Goal: Task Accomplishment & Management: Manage account settings

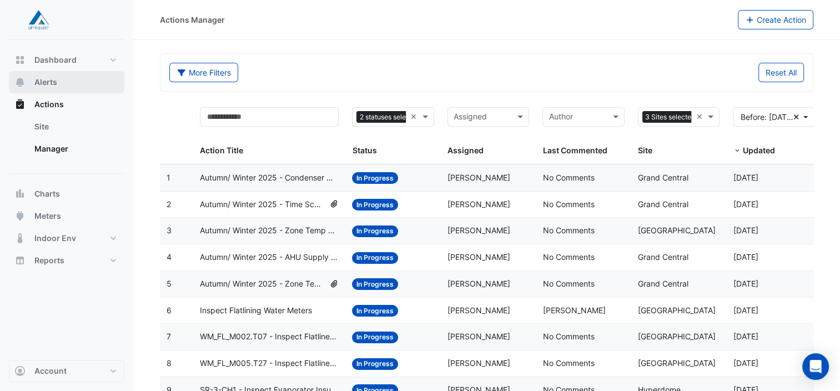
click at [70, 77] on button "Alerts" at bounding box center [66, 82] width 115 height 22
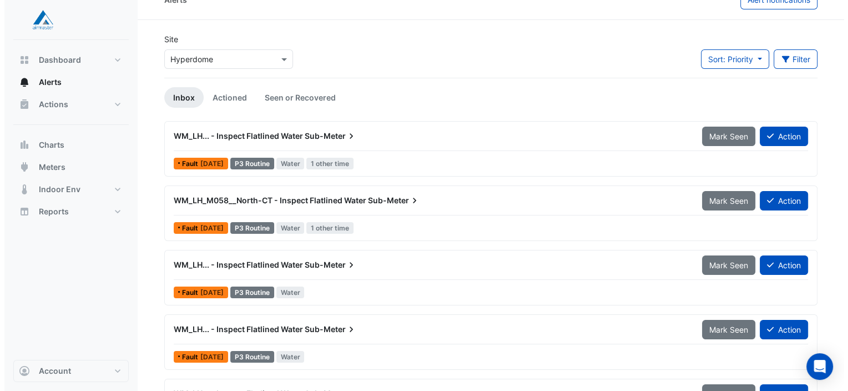
scroll to position [55, 0]
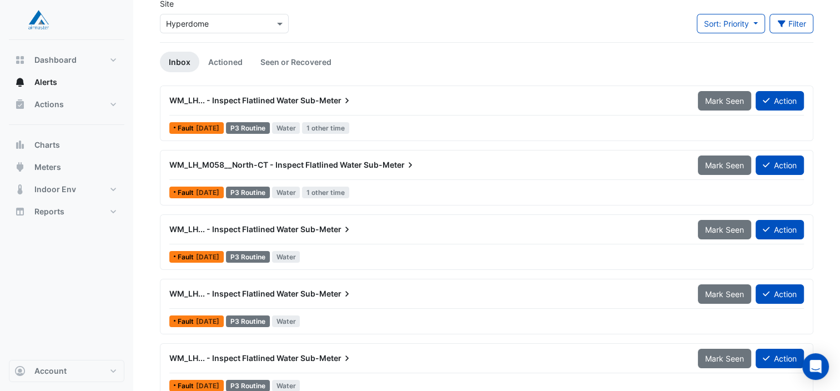
click at [262, 96] on span "WM_LH... - Inspect Flatlined Water" at bounding box center [233, 99] width 129 height 9
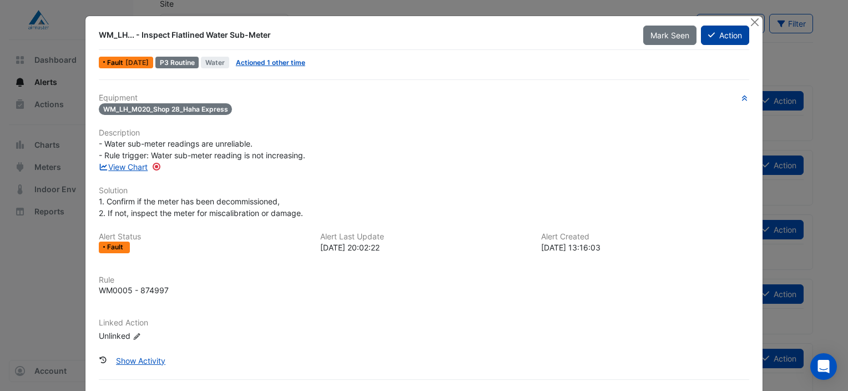
click at [715, 37] on button "Action" at bounding box center [725, 35] width 48 height 19
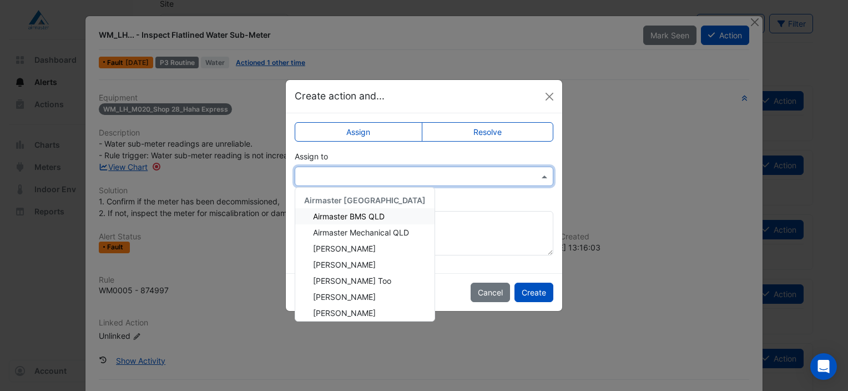
click at [346, 178] on input "text" at bounding box center [413, 177] width 224 height 12
click at [356, 292] on span "Glen Stevens" at bounding box center [344, 296] width 63 height 9
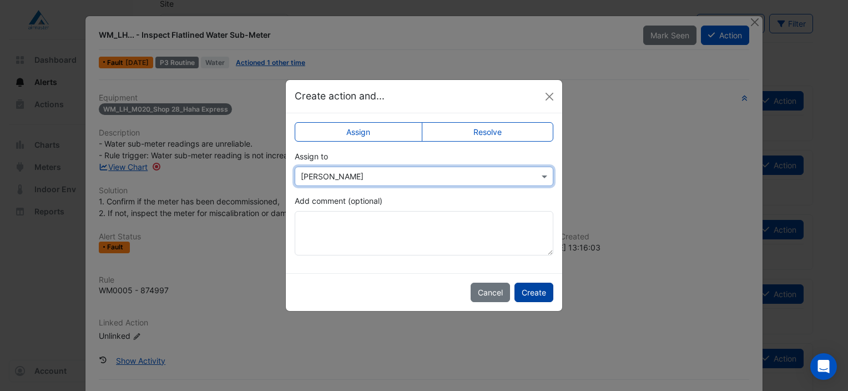
click at [546, 295] on button "Create" at bounding box center [533, 291] width 39 height 19
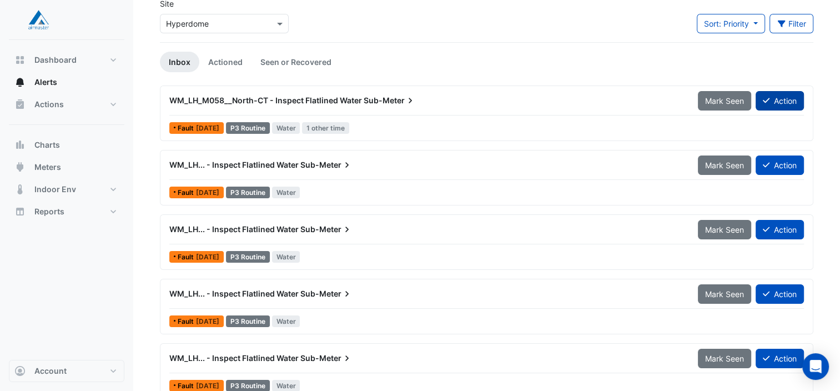
click at [784, 99] on button "Action" at bounding box center [779, 100] width 48 height 19
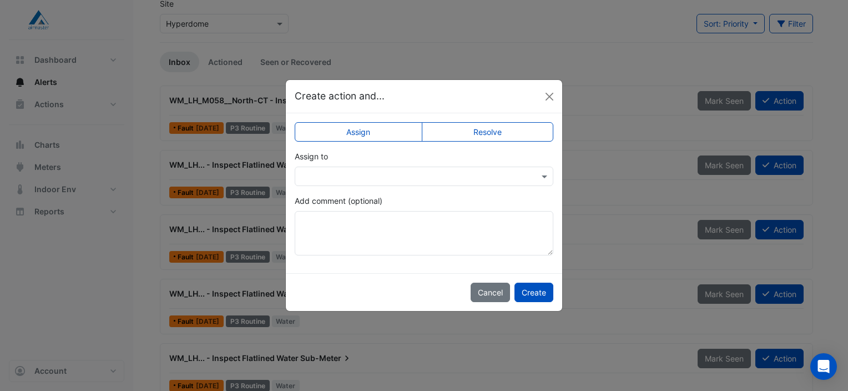
click at [398, 174] on input "text" at bounding box center [413, 177] width 224 height 12
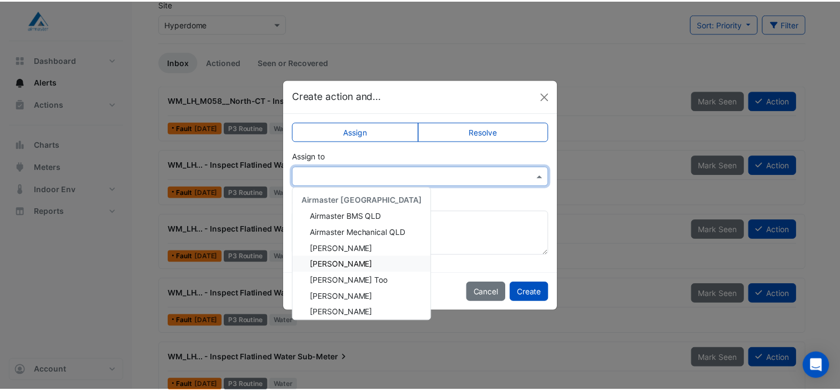
scroll to position [55, 0]
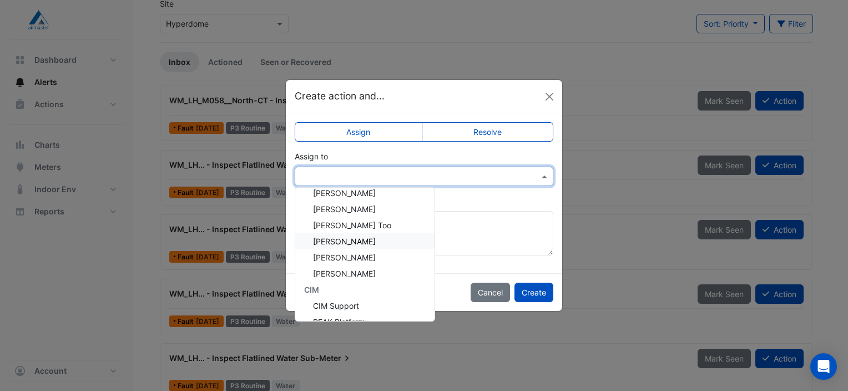
click at [356, 240] on span "Glen Stevens" at bounding box center [344, 240] width 63 height 9
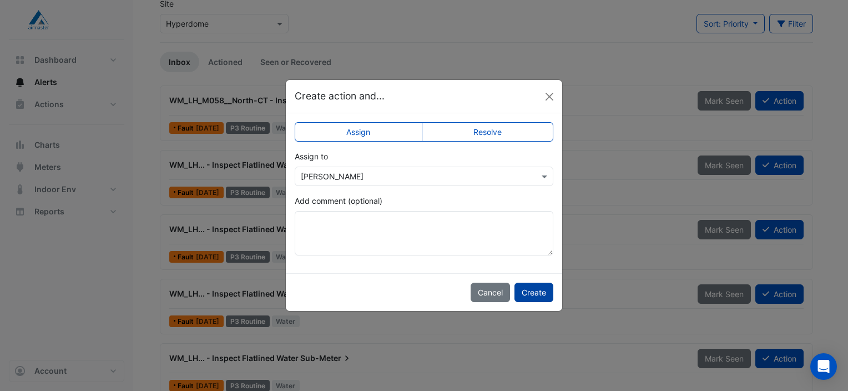
click at [548, 295] on button "Create" at bounding box center [533, 291] width 39 height 19
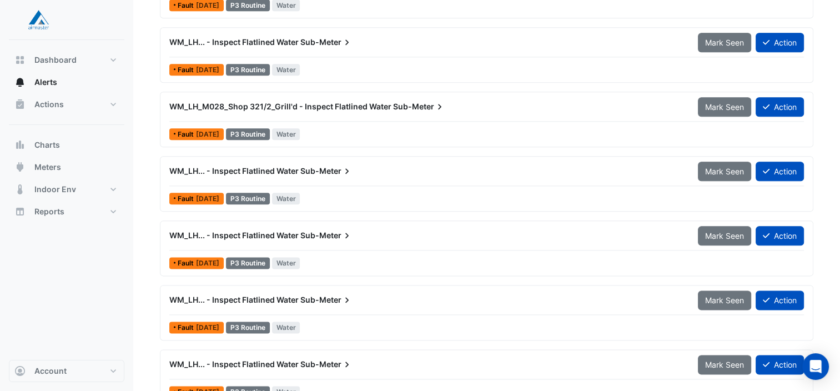
scroll to position [1348, 0]
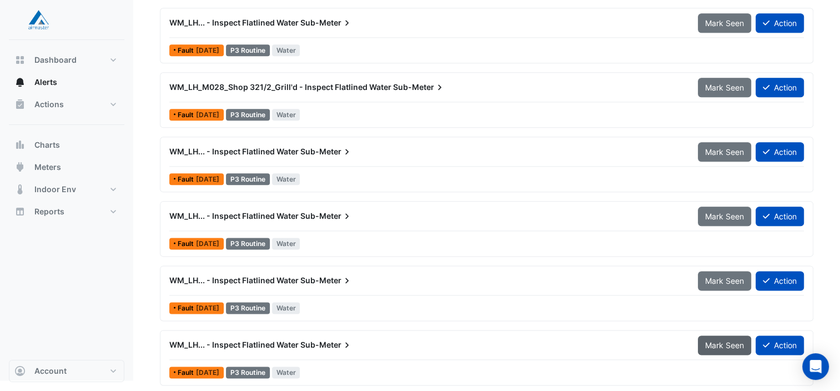
click at [726, 342] on span "Mark Seen" at bounding box center [724, 344] width 39 height 9
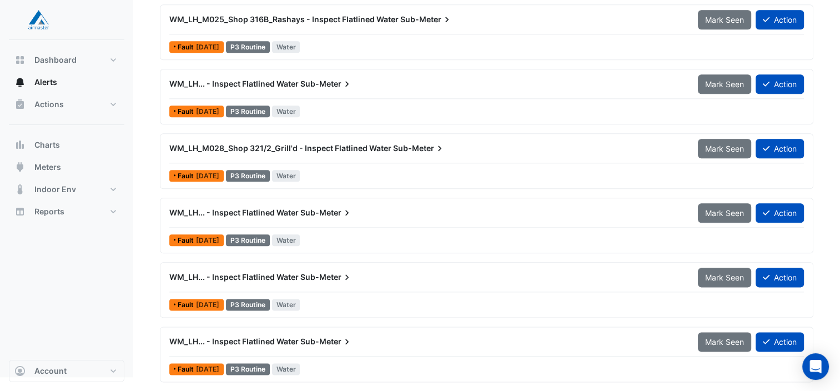
scroll to position [1283, 0]
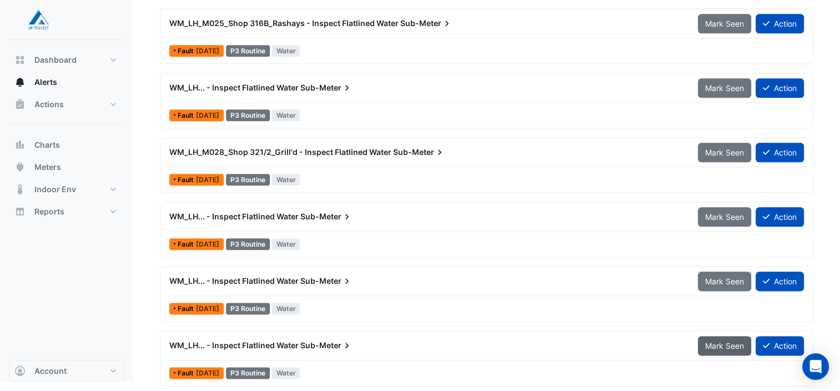
click at [724, 341] on span "Mark Seen" at bounding box center [724, 345] width 39 height 9
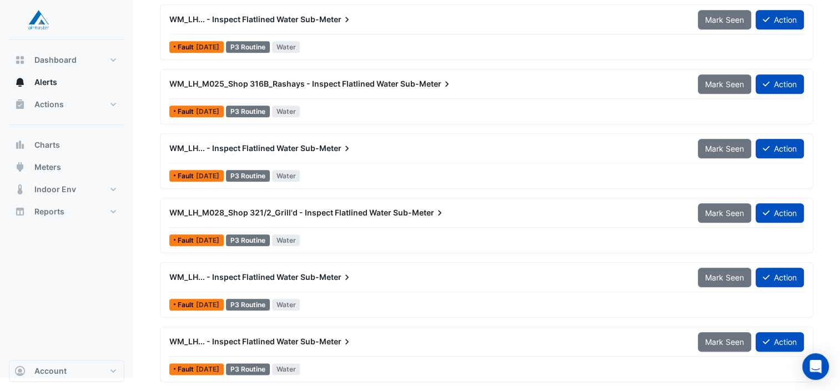
scroll to position [1220, 0]
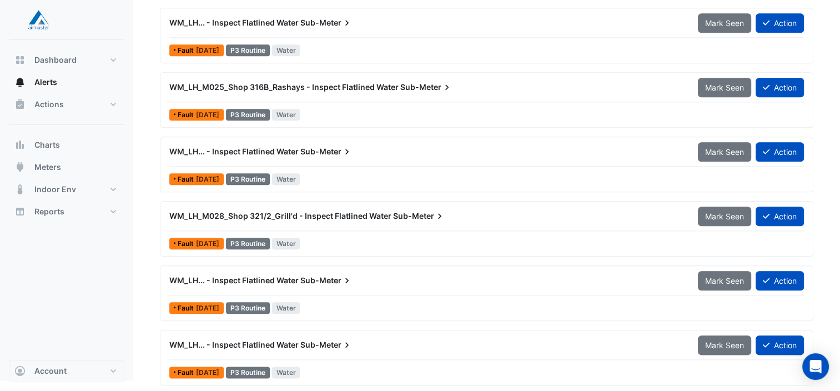
click at [724, 340] on span "Mark Seen" at bounding box center [724, 344] width 39 height 9
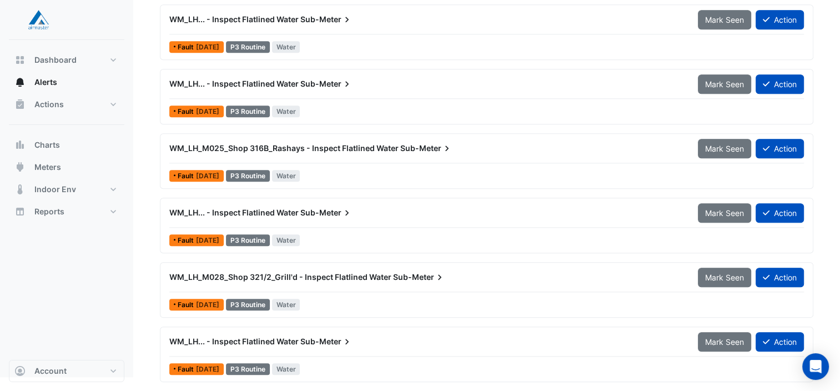
scroll to position [1156, 0]
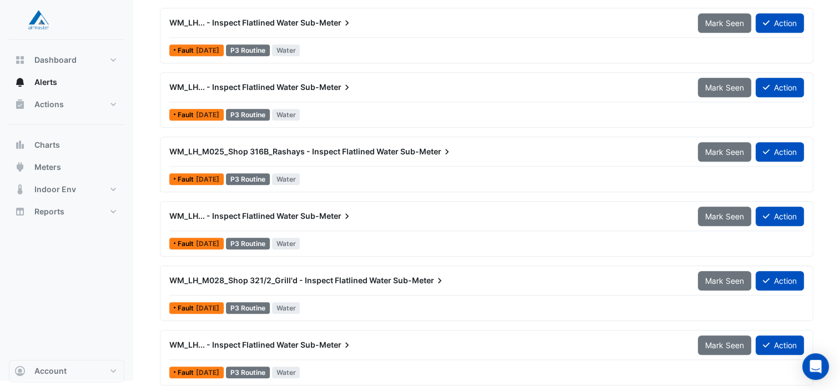
click at [724, 340] on span "Mark Seen" at bounding box center [724, 344] width 39 height 9
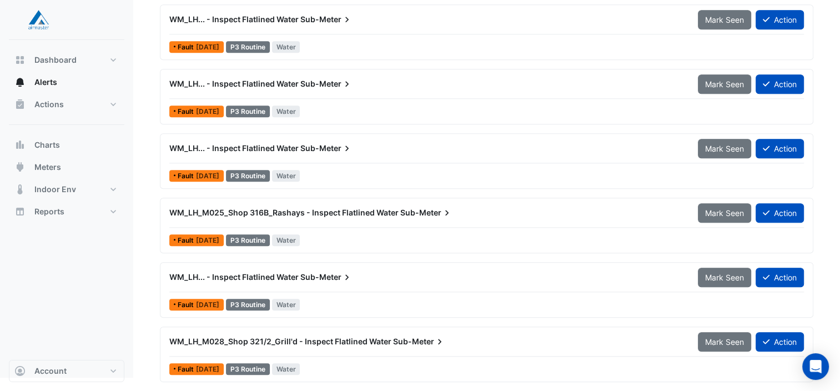
scroll to position [1092, 0]
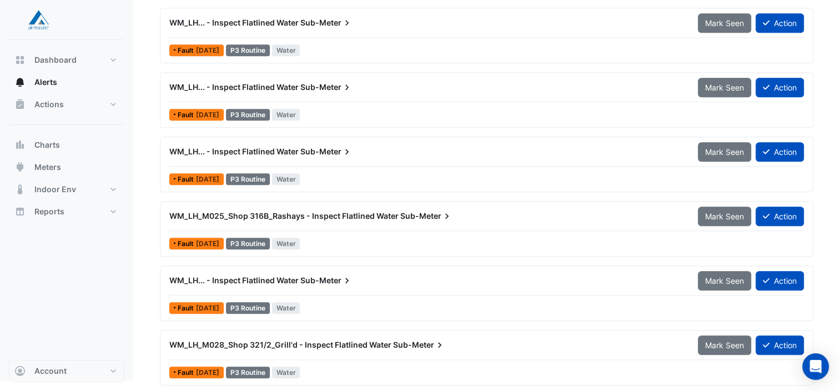
click at [724, 340] on span "Mark Seen" at bounding box center [724, 344] width 39 height 9
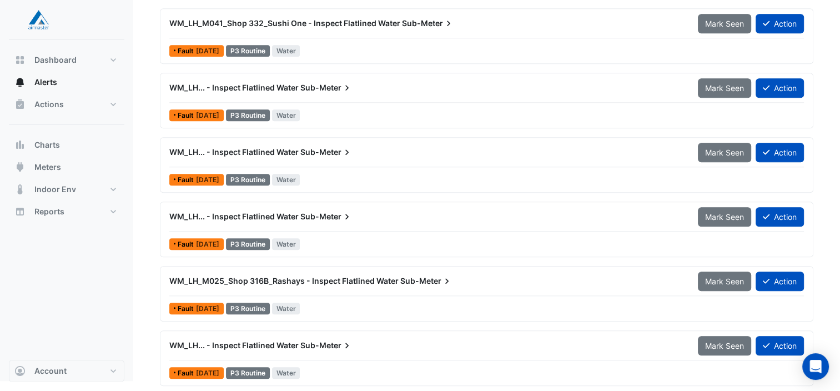
click at [724, 341] on span "Mark Seen" at bounding box center [724, 345] width 39 height 9
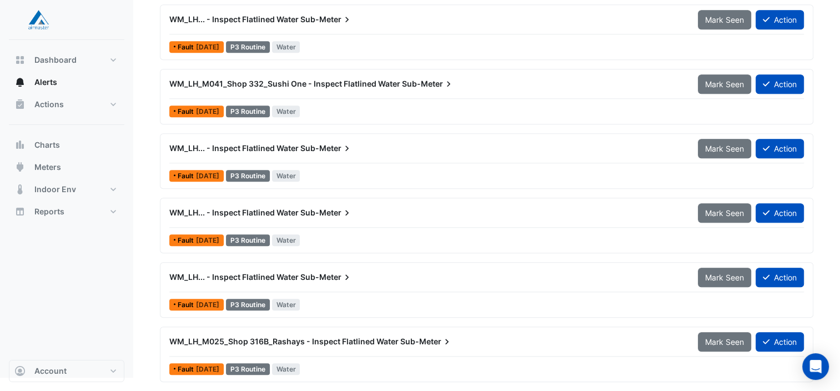
scroll to position [965, 0]
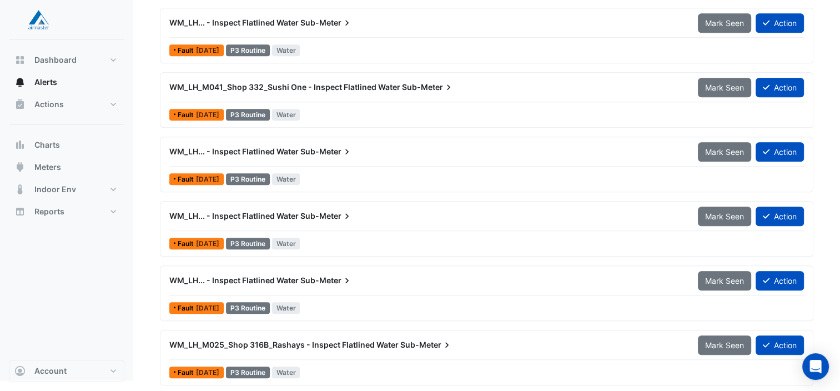
click at [724, 340] on span "Mark Seen" at bounding box center [724, 344] width 39 height 9
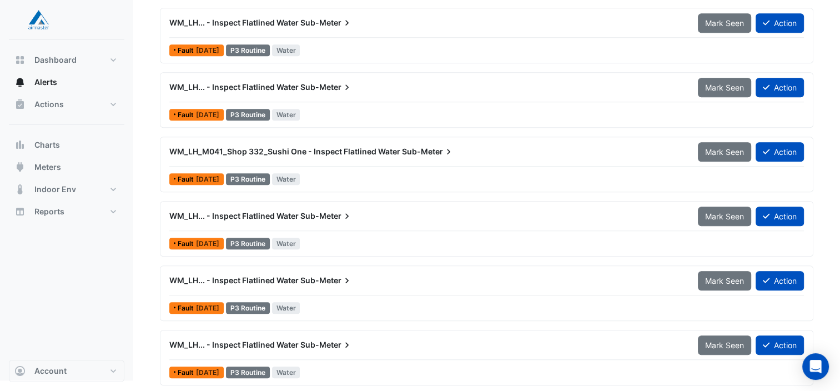
click at [724, 340] on span "Mark Seen" at bounding box center [724, 344] width 39 height 9
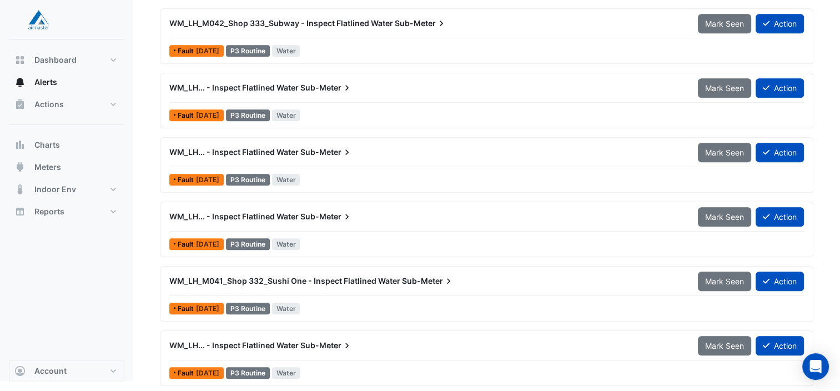
click at [724, 341] on span "Mark Seen" at bounding box center [724, 345] width 39 height 9
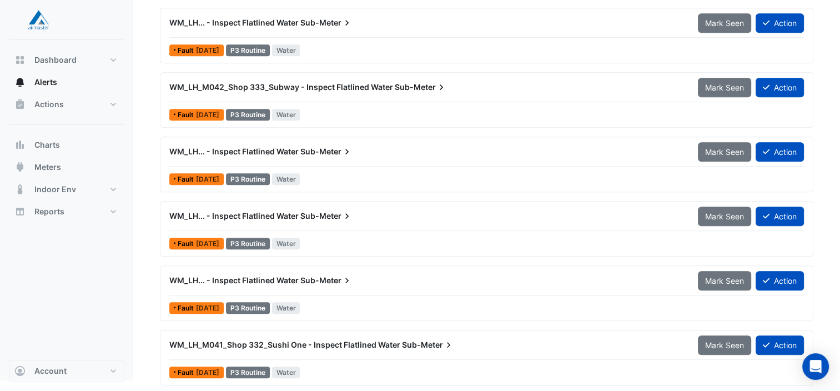
click at [724, 340] on span "Mark Seen" at bounding box center [724, 344] width 39 height 9
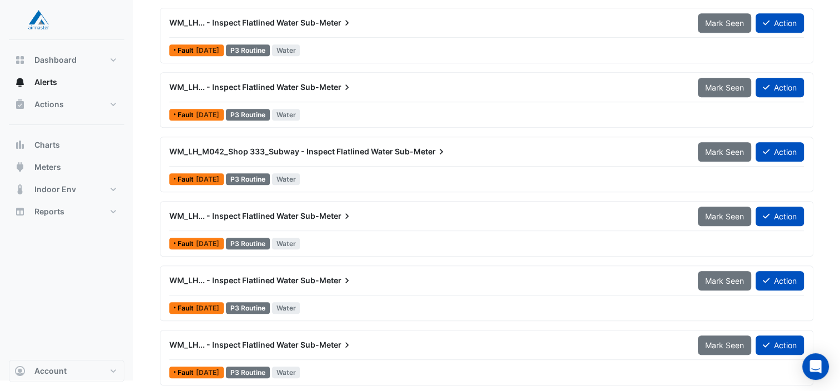
click at [724, 340] on span "Mark Seen" at bounding box center [724, 344] width 39 height 9
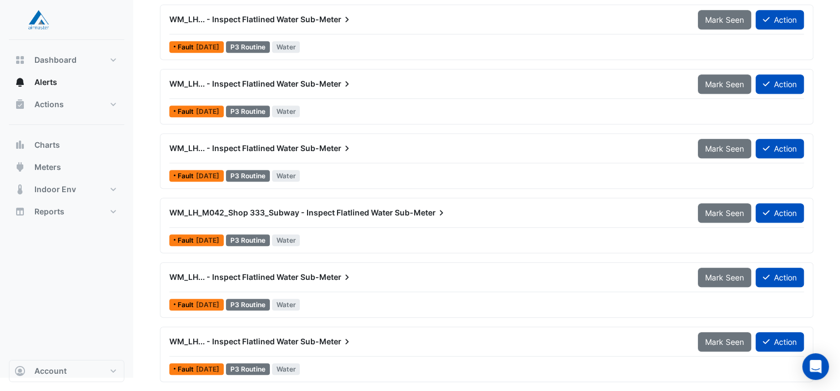
scroll to position [582, 0]
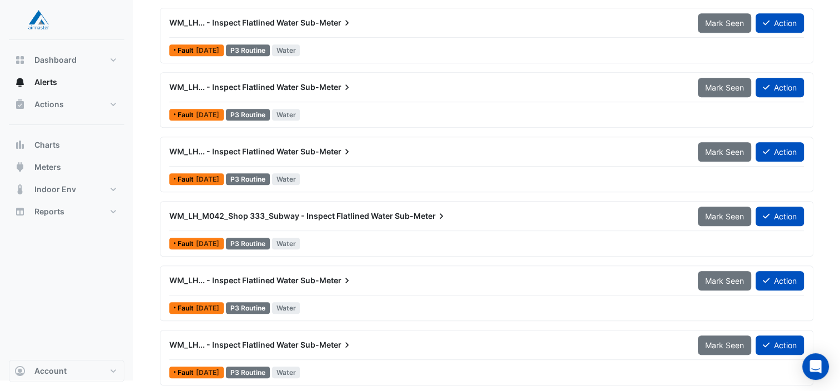
click at [724, 340] on span "Mark Seen" at bounding box center [724, 344] width 39 height 9
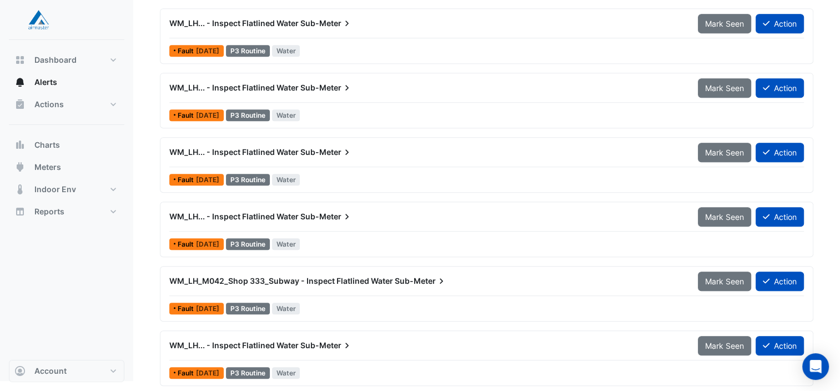
click at [724, 341] on span "Mark Seen" at bounding box center [724, 345] width 39 height 9
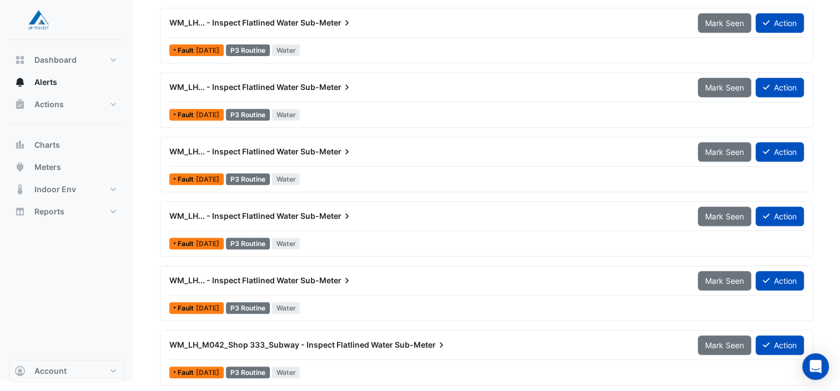
click at [724, 340] on span "Mark Seen" at bounding box center [724, 344] width 39 height 9
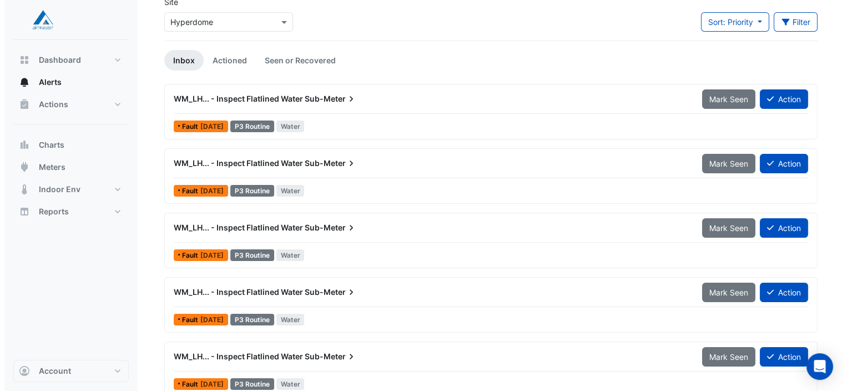
scroll to position [0, 0]
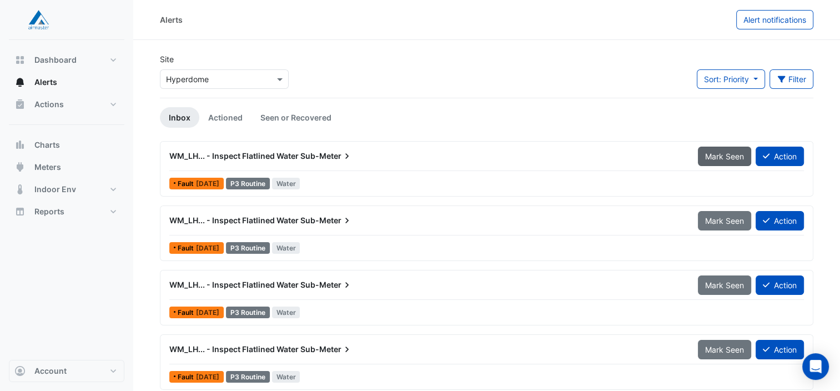
click at [727, 154] on span "Mark Seen" at bounding box center [724, 156] width 39 height 9
click at [724, 152] on span "Mark Seen" at bounding box center [724, 156] width 39 height 9
click at [723, 152] on span "Mark Seen" at bounding box center [724, 156] width 39 height 9
click at [726, 153] on span "Mark Seen" at bounding box center [724, 156] width 39 height 9
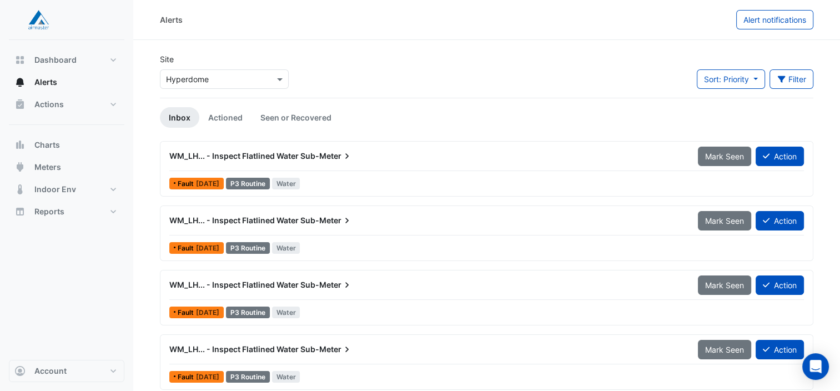
click at [726, 153] on span "Mark Seen" at bounding box center [724, 156] width 39 height 9
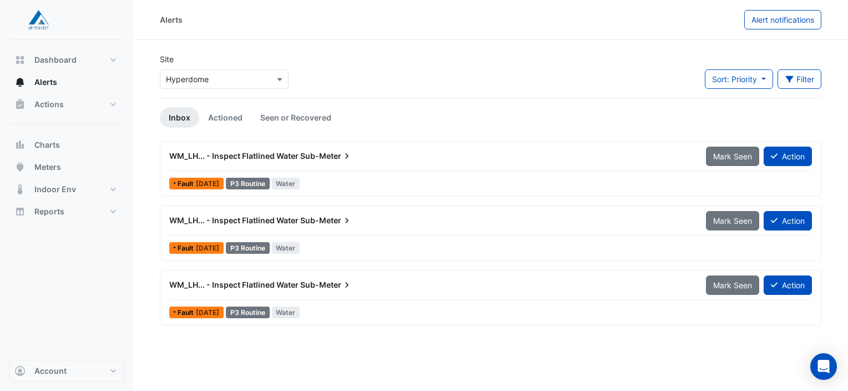
click at [726, 153] on span "Mark Seen" at bounding box center [732, 156] width 39 height 9
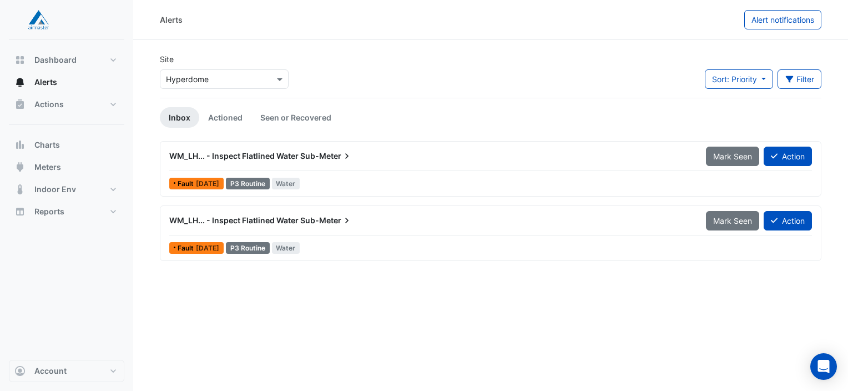
click at [726, 153] on span "Mark Seen" at bounding box center [732, 156] width 39 height 9
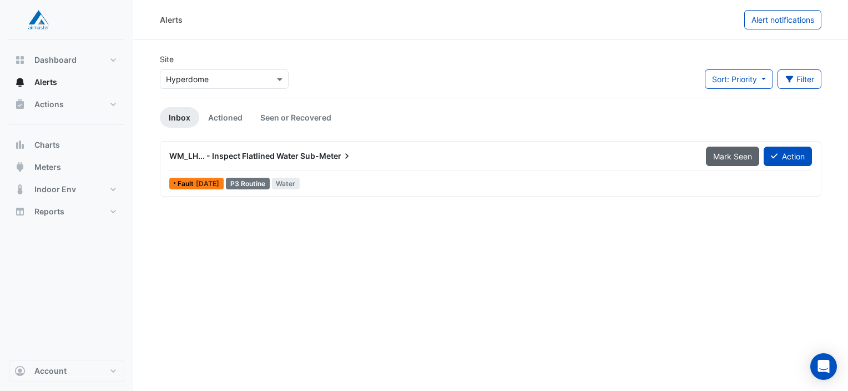
click at [725, 158] on span "Mark Seen" at bounding box center [732, 156] width 39 height 9
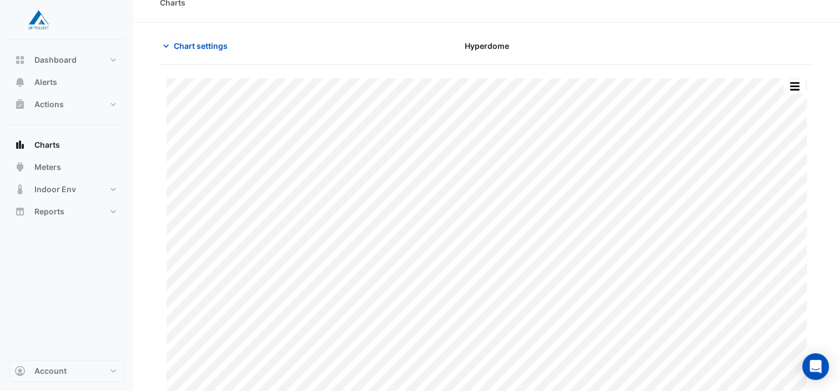
scroll to position [27, 0]
